Goal: Task Accomplishment & Management: Use online tool/utility

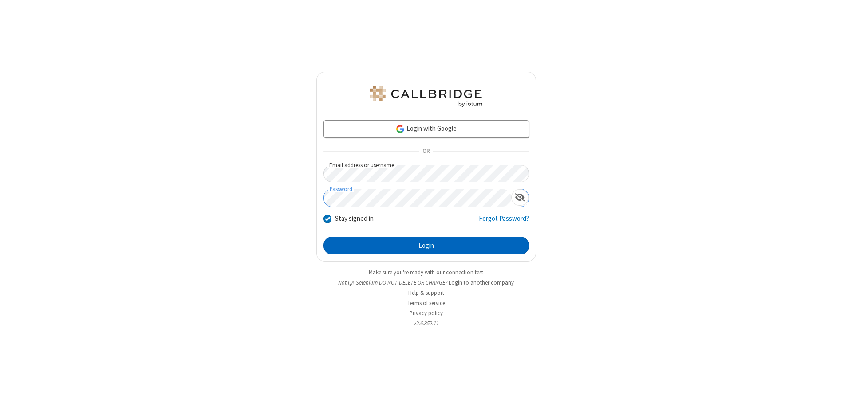
click at [426, 246] on button "Login" at bounding box center [425, 246] width 205 height 18
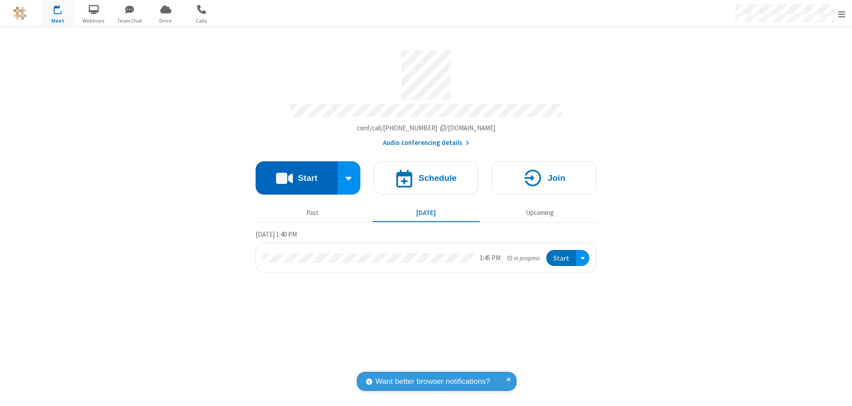
click at [296, 174] on button "Start" at bounding box center [297, 177] width 82 height 33
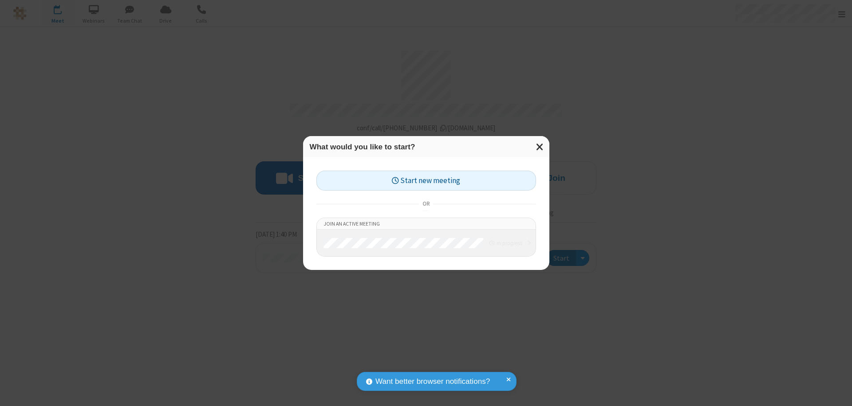
click at [426, 181] on button "Start new meeting" at bounding box center [426, 181] width 220 height 20
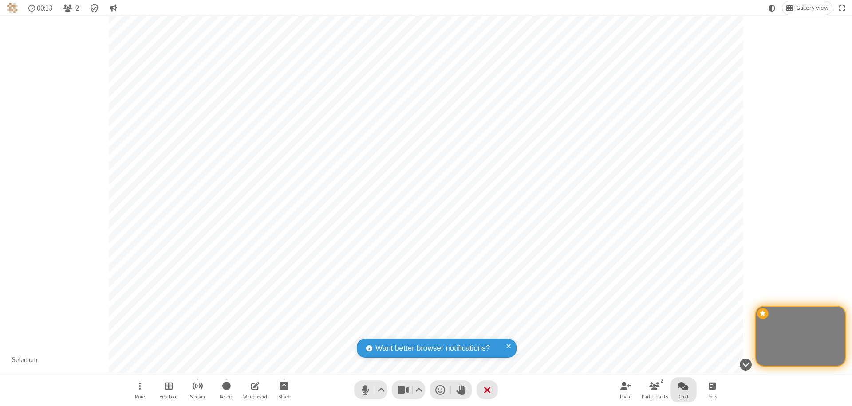
click at [683, 386] on span "Open chat" at bounding box center [683, 386] width 11 height 11
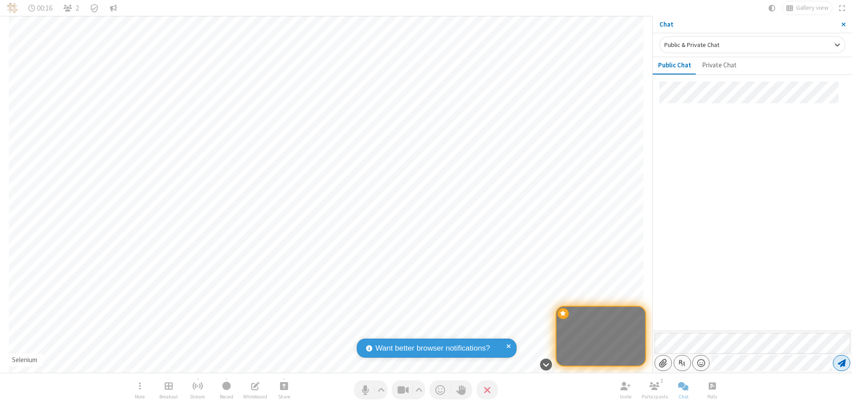
click at [841, 363] on span "Send message" at bounding box center [842, 363] width 8 height 9
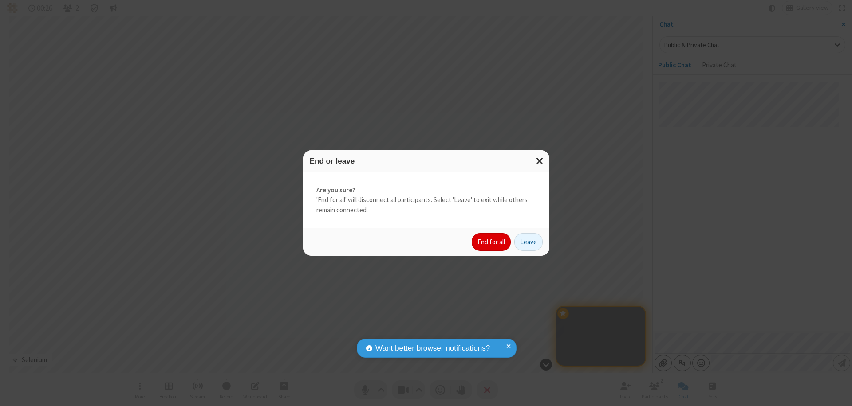
click at [492, 242] on button "End for all" at bounding box center [491, 242] width 39 height 18
